Goal: Check status: Check status

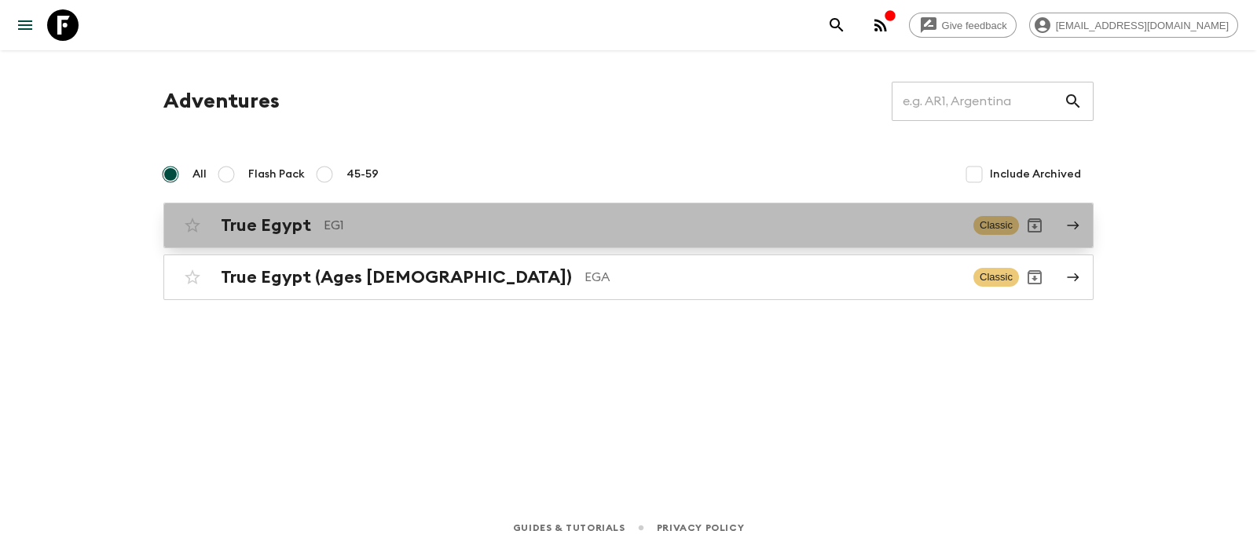
click at [267, 222] on h2 "True Egypt" at bounding box center [266, 225] width 90 height 20
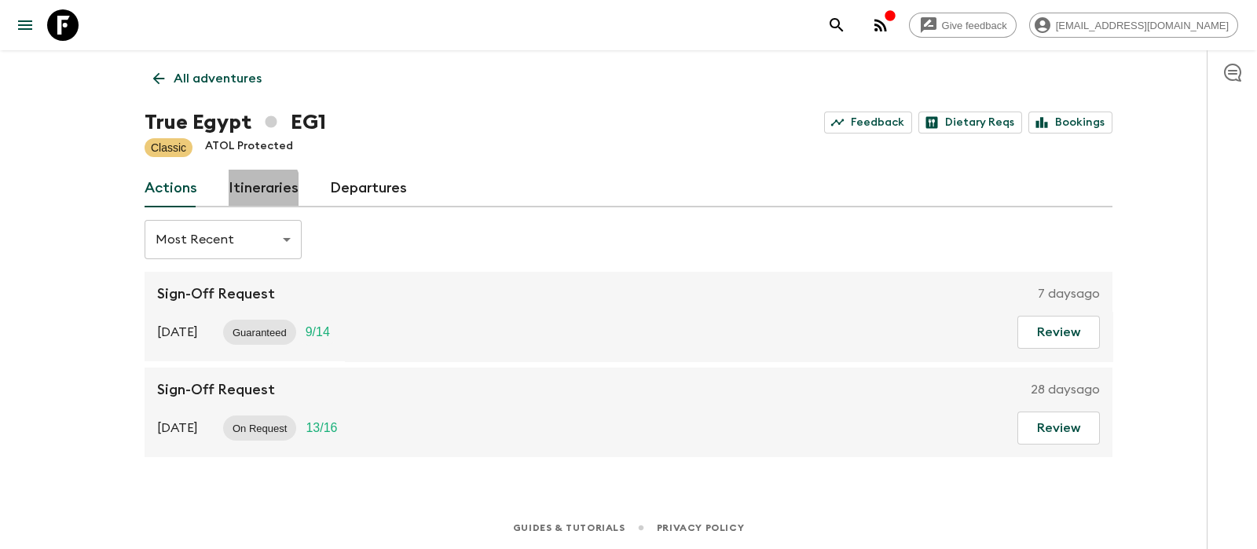
click at [251, 190] on link "Itineraries" at bounding box center [264, 189] width 70 height 38
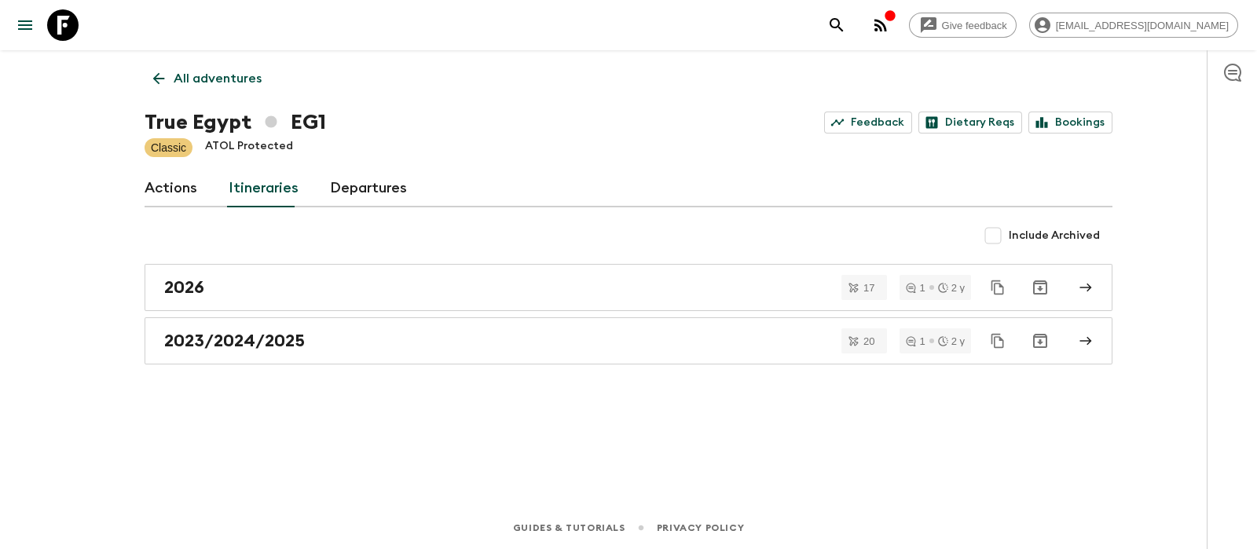
click at [179, 202] on link "Actions" at bounding box center [171, 189] width 53 height 38
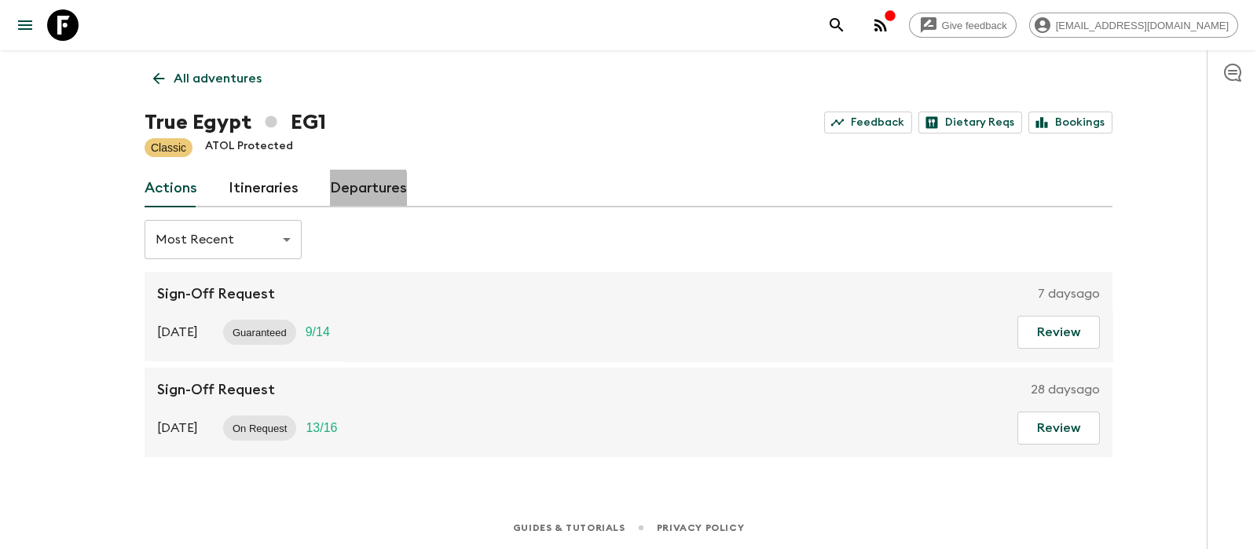
click at [340, 190] on link "Departures" at bounding box center [368, 189] width 77 height 38
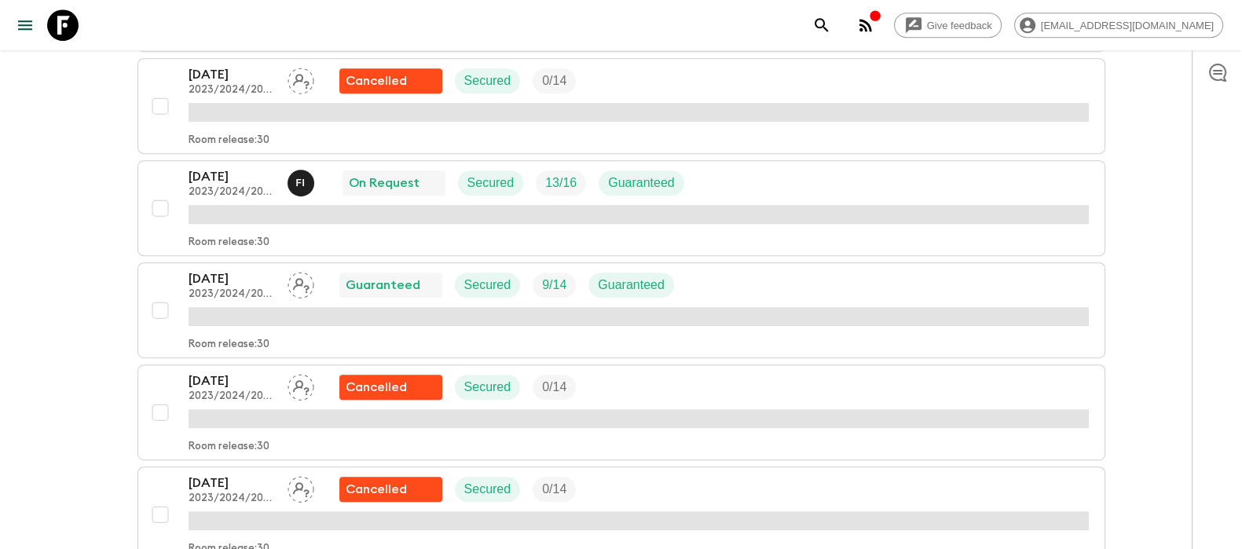
scroll to position [884, 0]
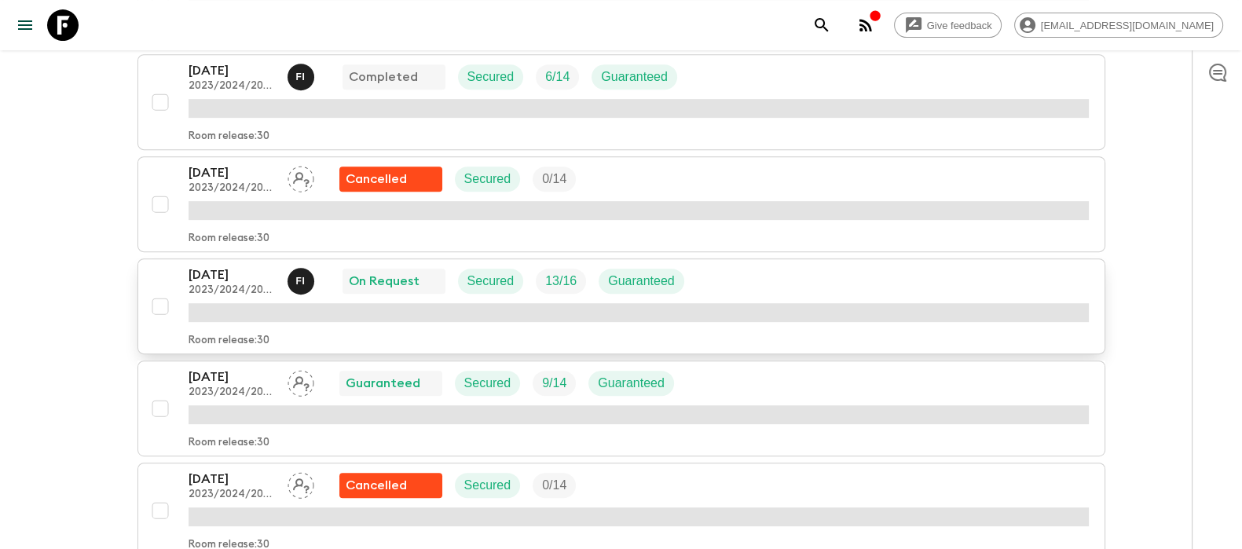
click at [213, 267] on p "[DATE]" at bounding box center [232, 275] width 86 height 19
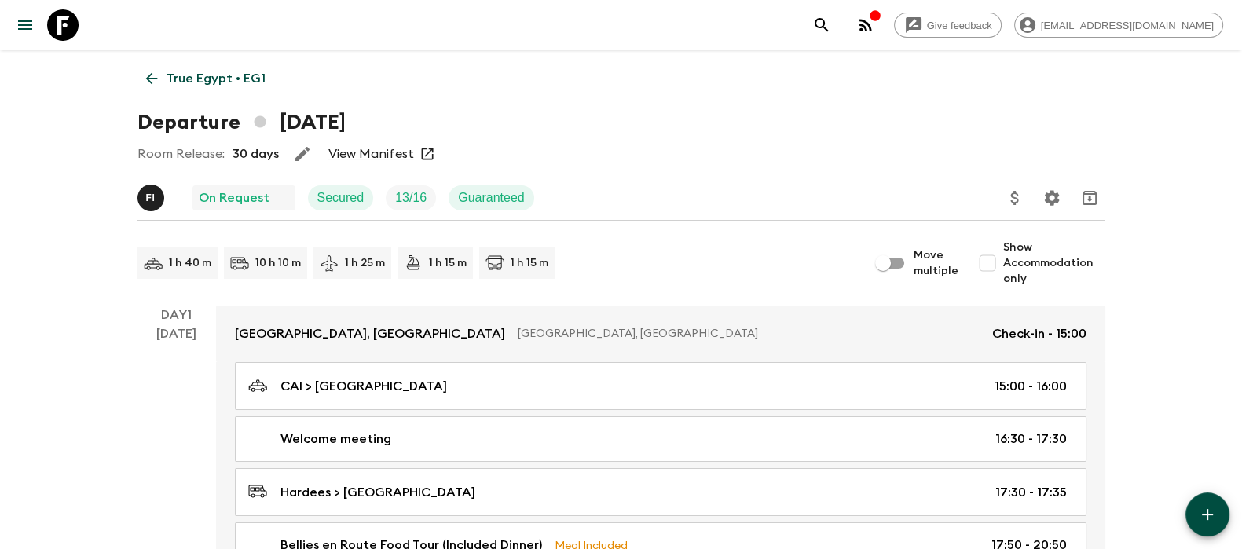
click at [339, 148] on link "View Manifest" at bounding box center [371, 154] width 86 height 16
click at [352, 159] on link "View Manifest" at bounding box center [371, 154] width 86 height 16
click at [379, 149] on link "View Manifest" at bounding box center [371, 154] width 86 height 16
click at [617, 128] on div "Departure [DATE]" at bounding box center [621, 122] width 968 height 31
click at [370, 150] on link "View Manifest" at bounding box center [371, 154] width 86 height 16
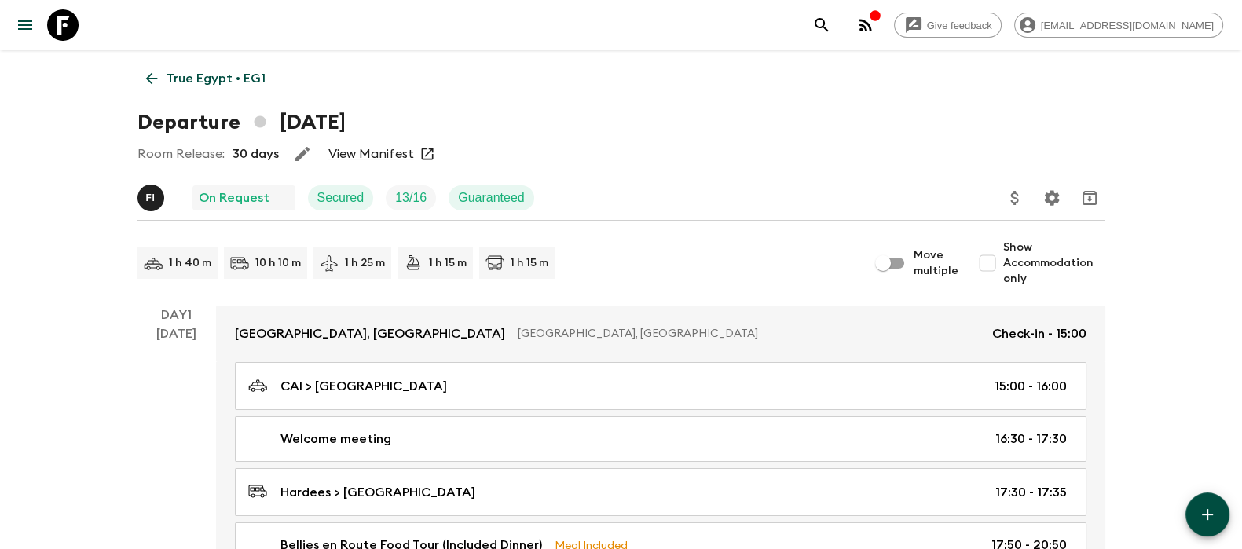
click at [374, 145] on div "Room Release: 30 days View Manifest" at bounding box center [621, 153] width 968 height 31
click at [394, 148] on link "View Manifest" at bounding box center [371, 154] width 86 height 16
click at [344, 147] on link "View Manifest" at bounding box center [371, 154] width 86 height 16
